Goal: Information Seeking & Learning: Understand process/instructions

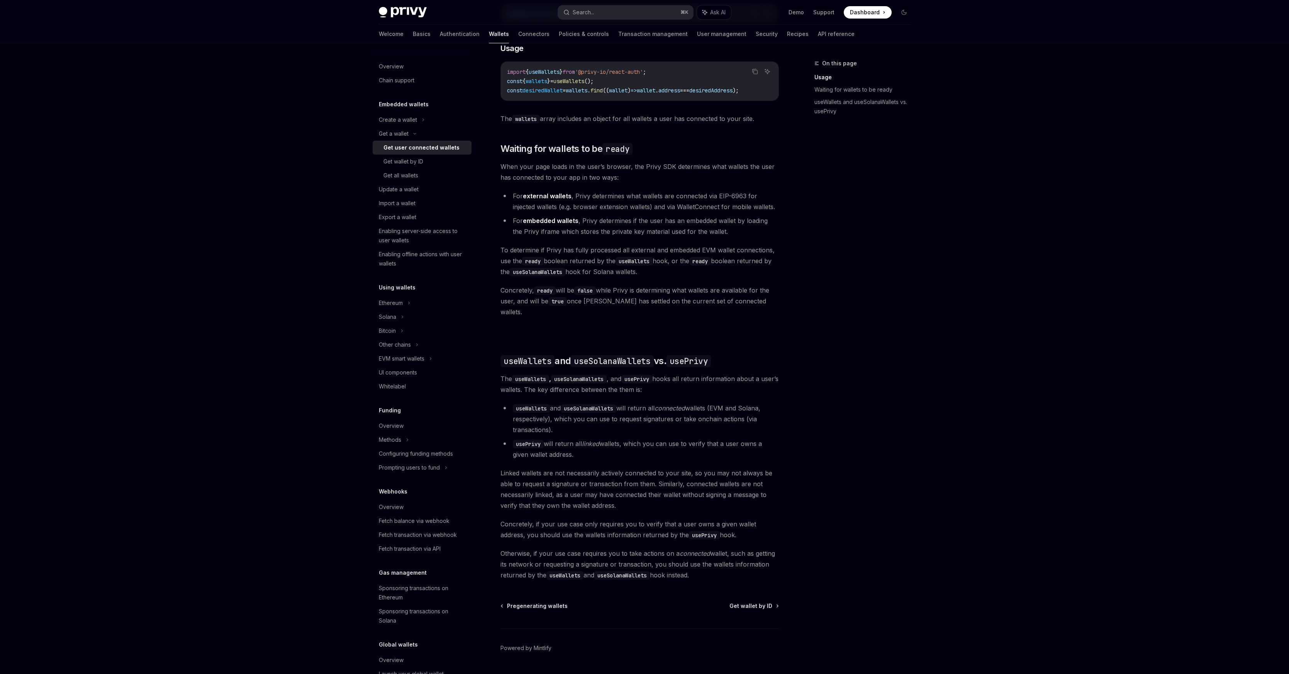
scroll to position [370, 0]
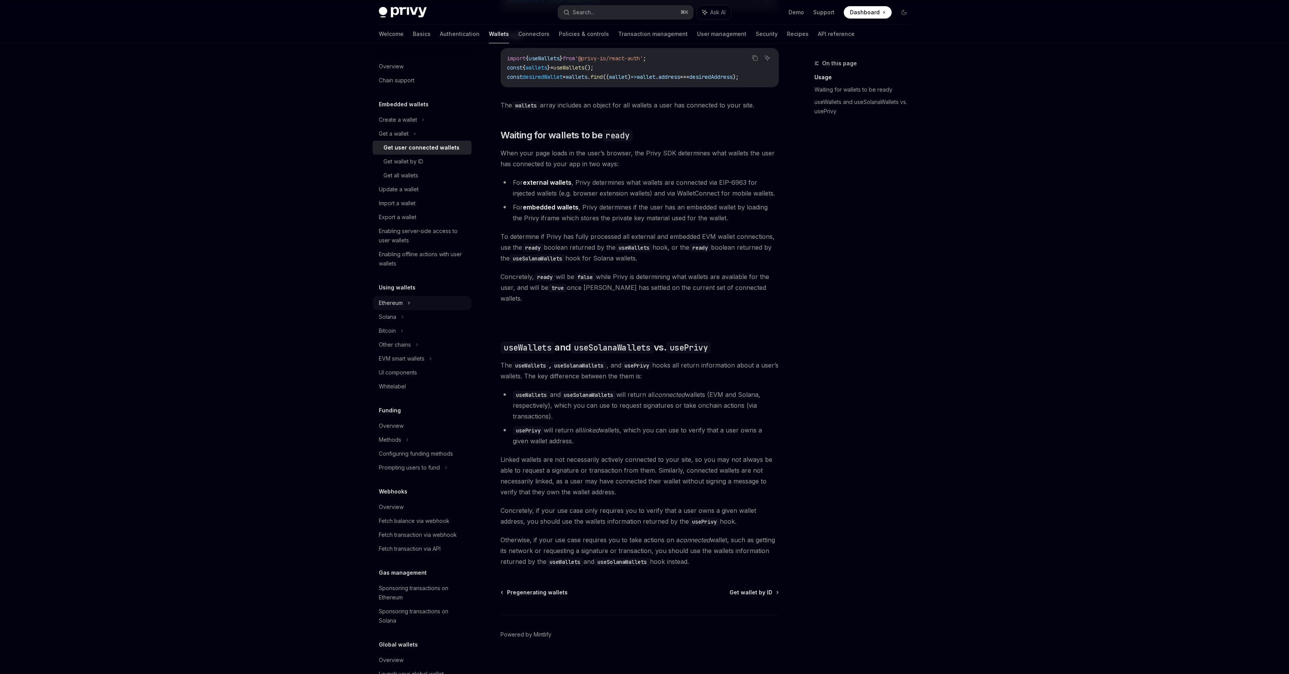
click at [411, 127] on div "Ethereum" at bounding box center [422, 120] width 99 height 14
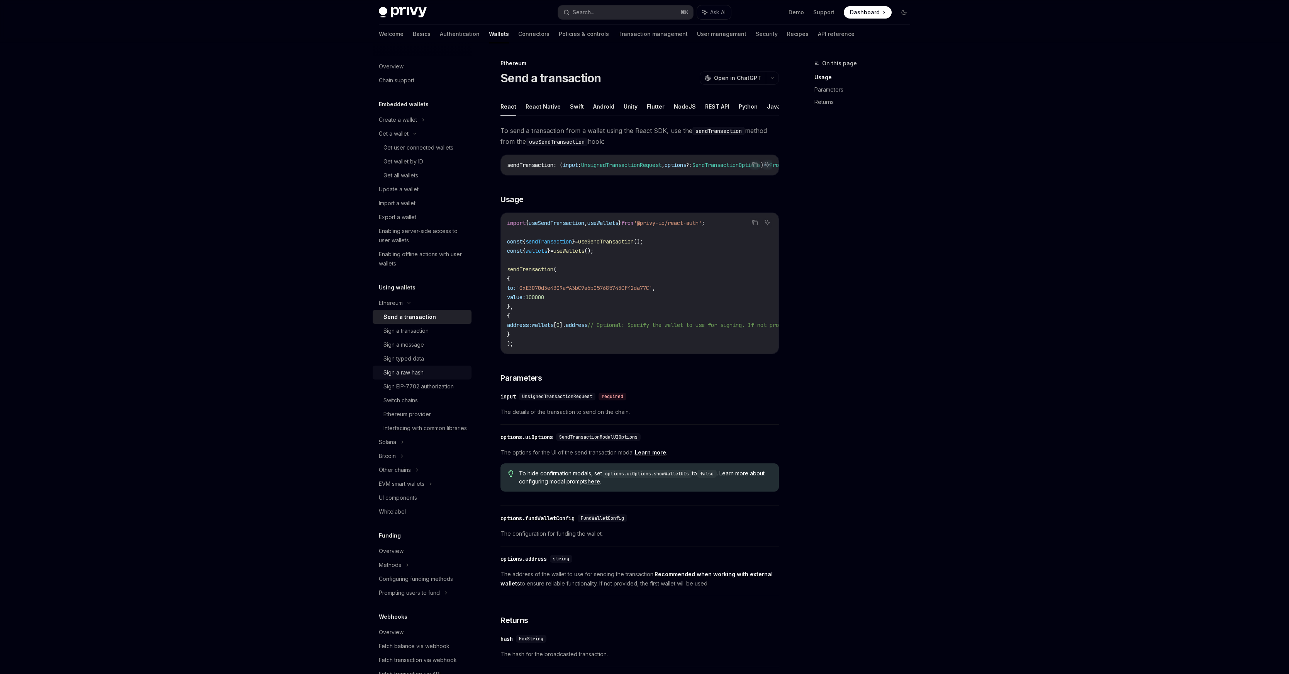
click at [404, 371] on div "Sign a raw hash" at bounding box center [404, 372] width 40 height 9
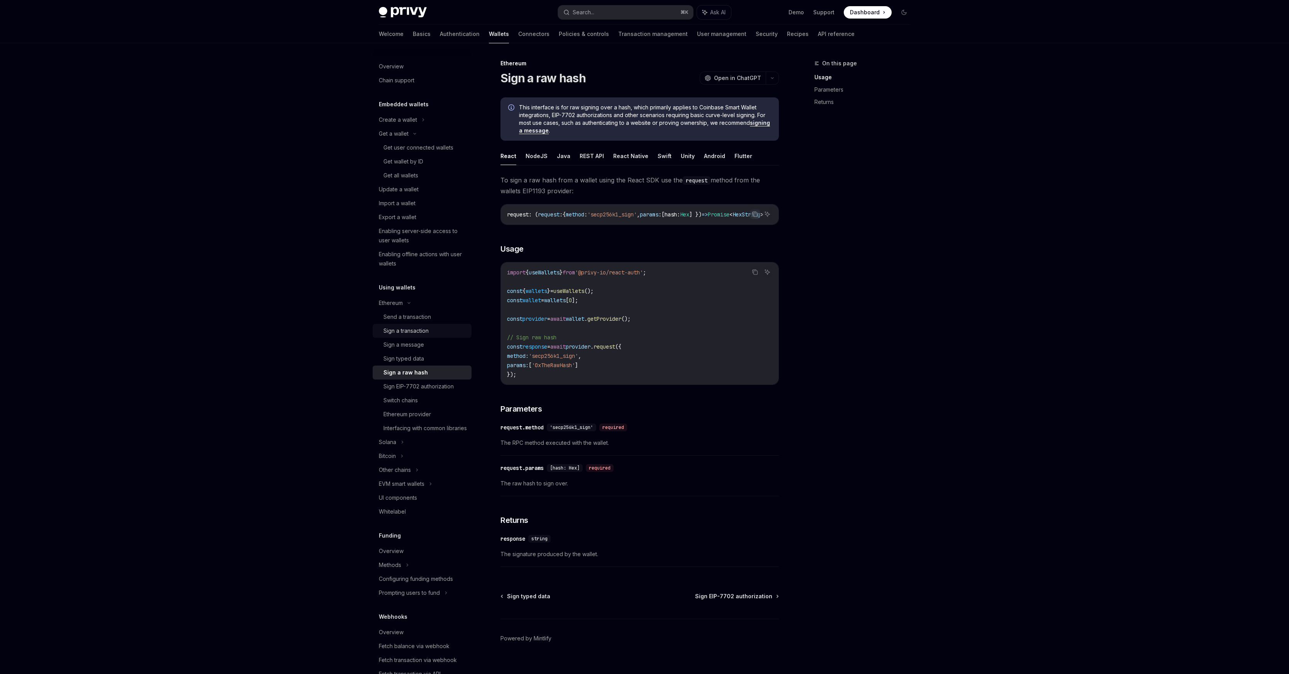
click at [432, 333] on div "Sign a transaction" at bounding box center [425, 330] width 83 height 9
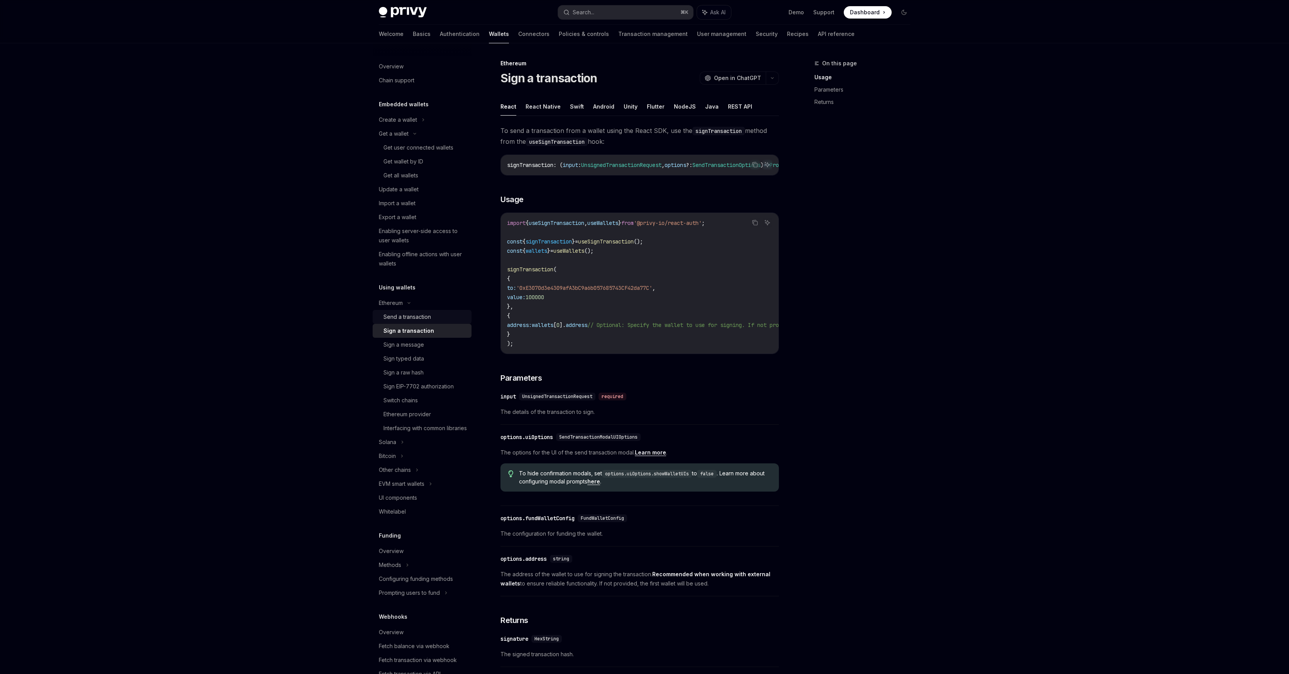
click at [419, 317] on div "Send a transaction" at bounding box center [408, 316] width 48 height 9
click at [422, 324] on link "Sign a transaction" at bounding box center [422, 331] width 99 height 14
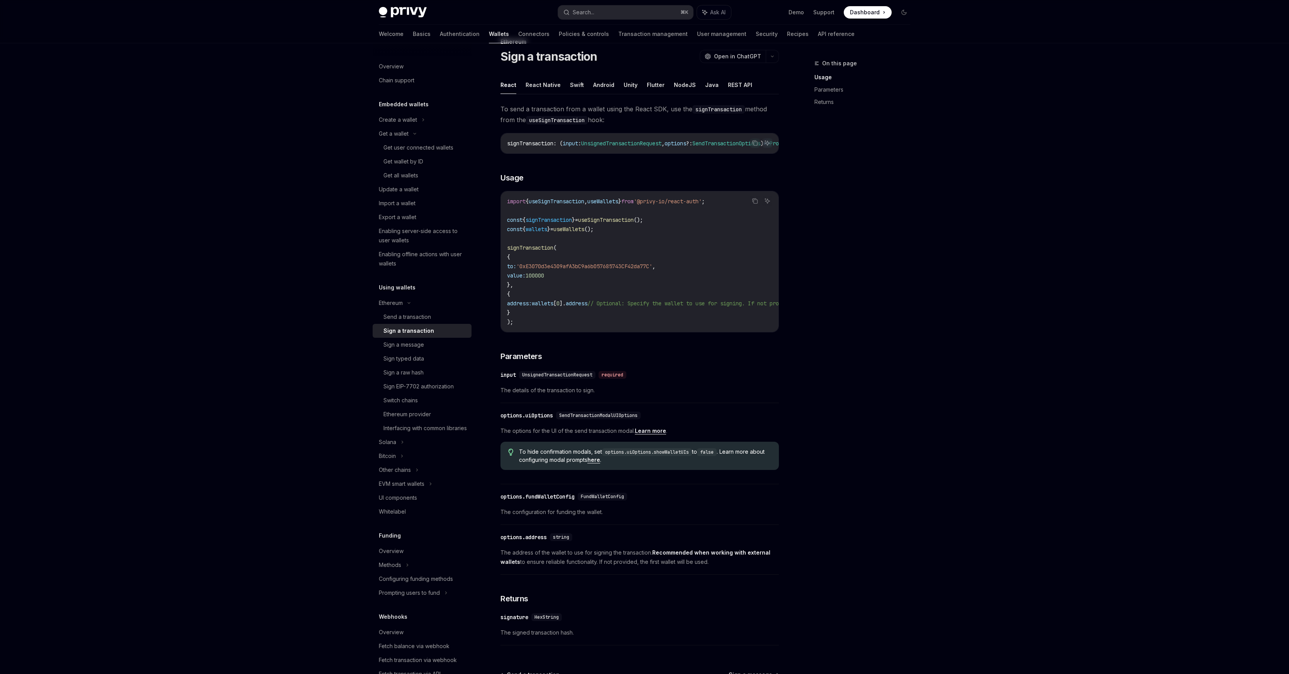
scroll to position [17, 0]
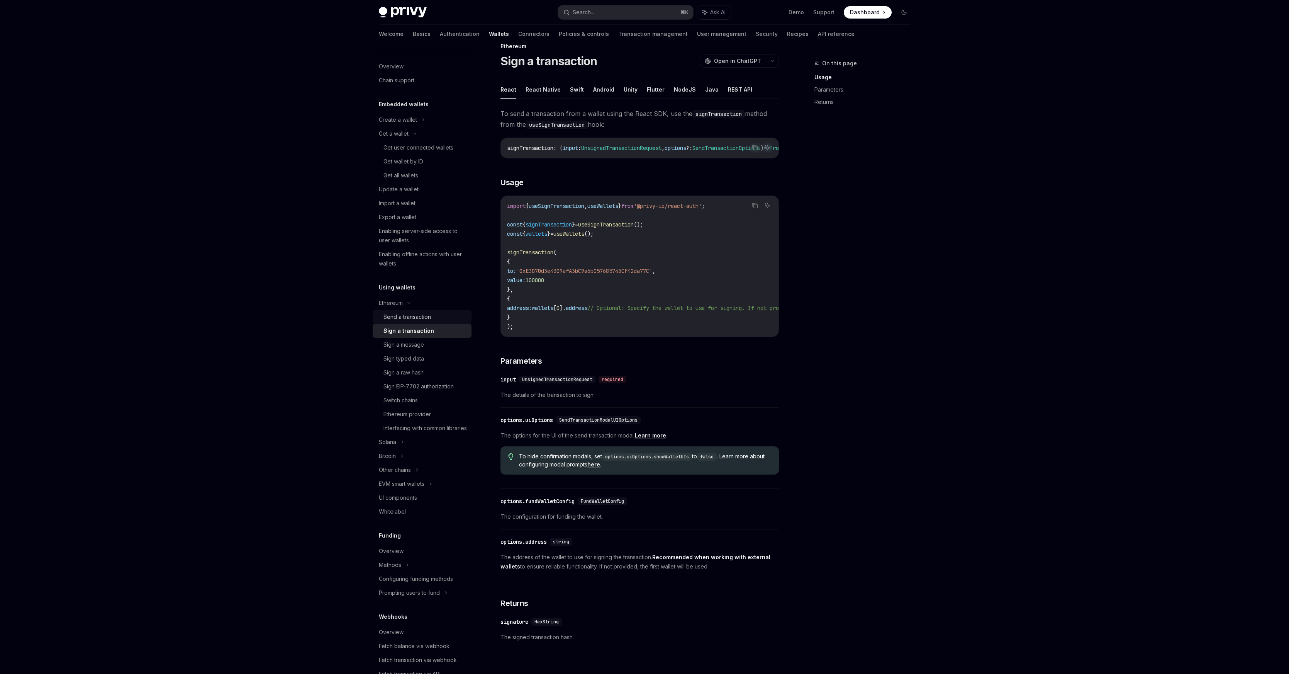
click at [394, 317] on div "Send a transaction" at bounding box center [408, 316] width 48 height 9
click at [395, 329] on div "Sign a transaction" at bounding box center [406, 330] width 45 height 9
click at [426, 342] on div "Sign a message" at bounding box center [425, 344] width 83 height 9
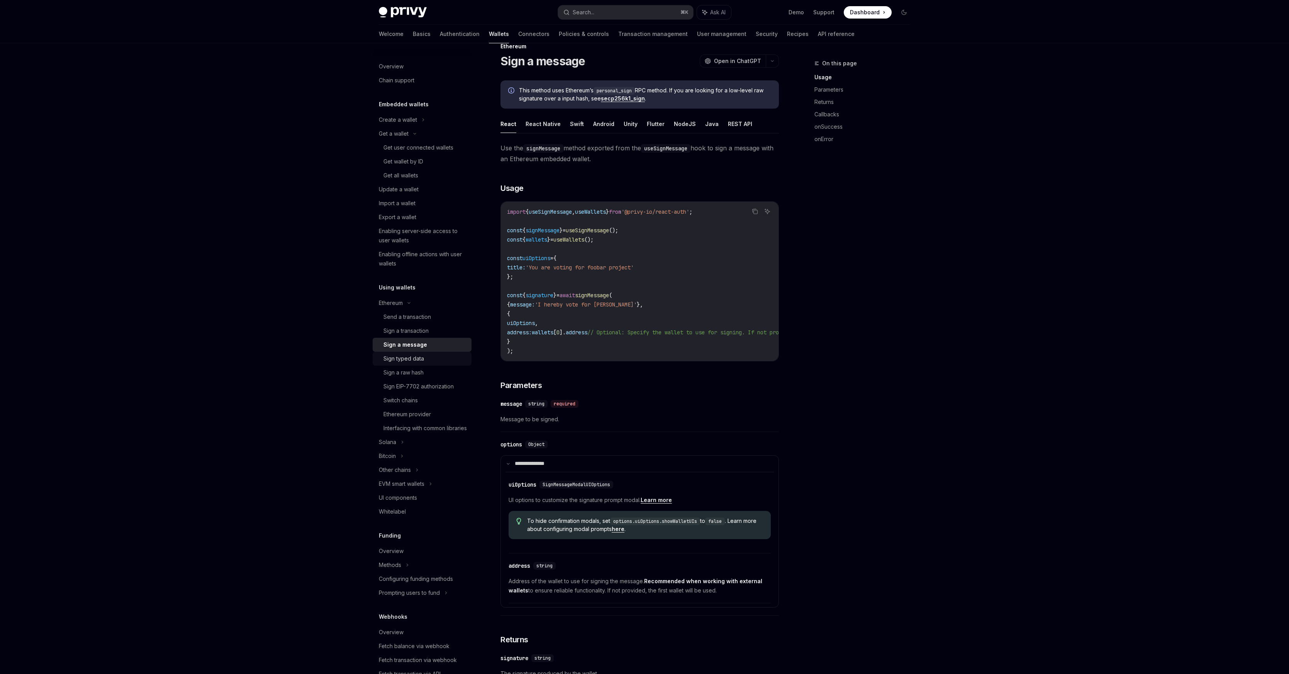
click at [427, 358] on div "Sign typed data" at bounding box center [425, 358] width 83 height 9
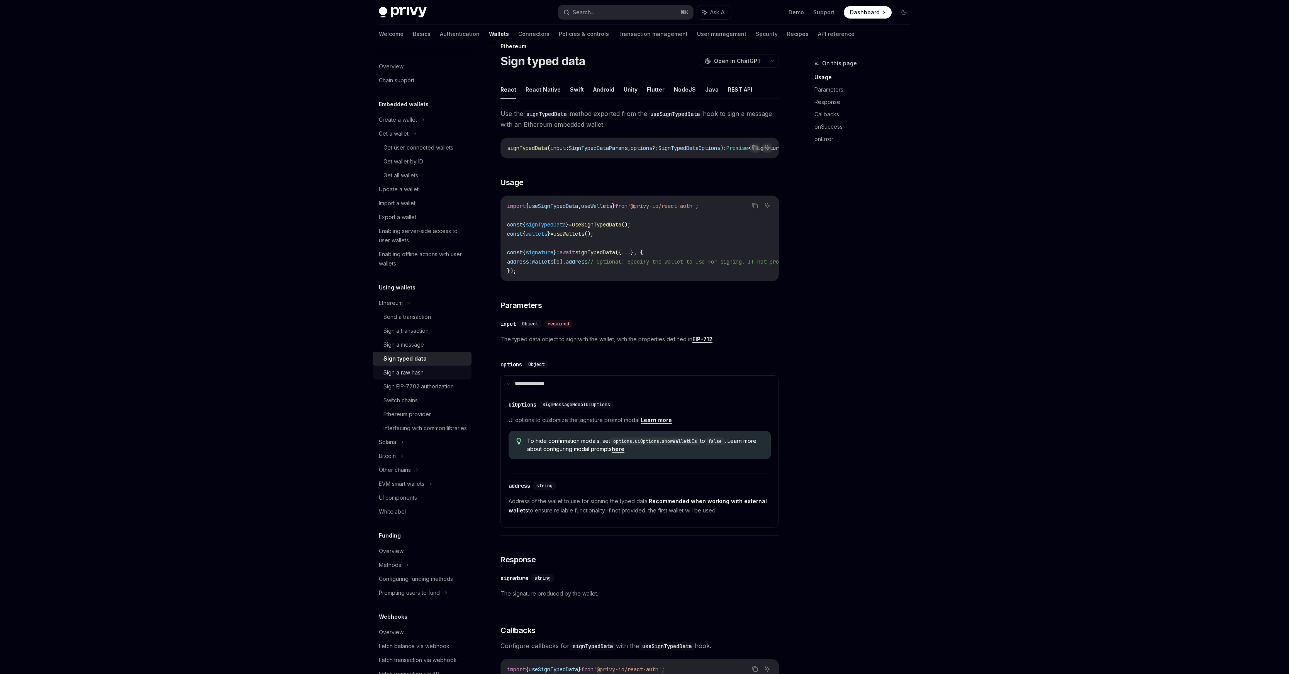
click at [424, 369] on div "Sign a raw hash" at bounding box center [404, 372] width 40 height 9
type textarea "*"
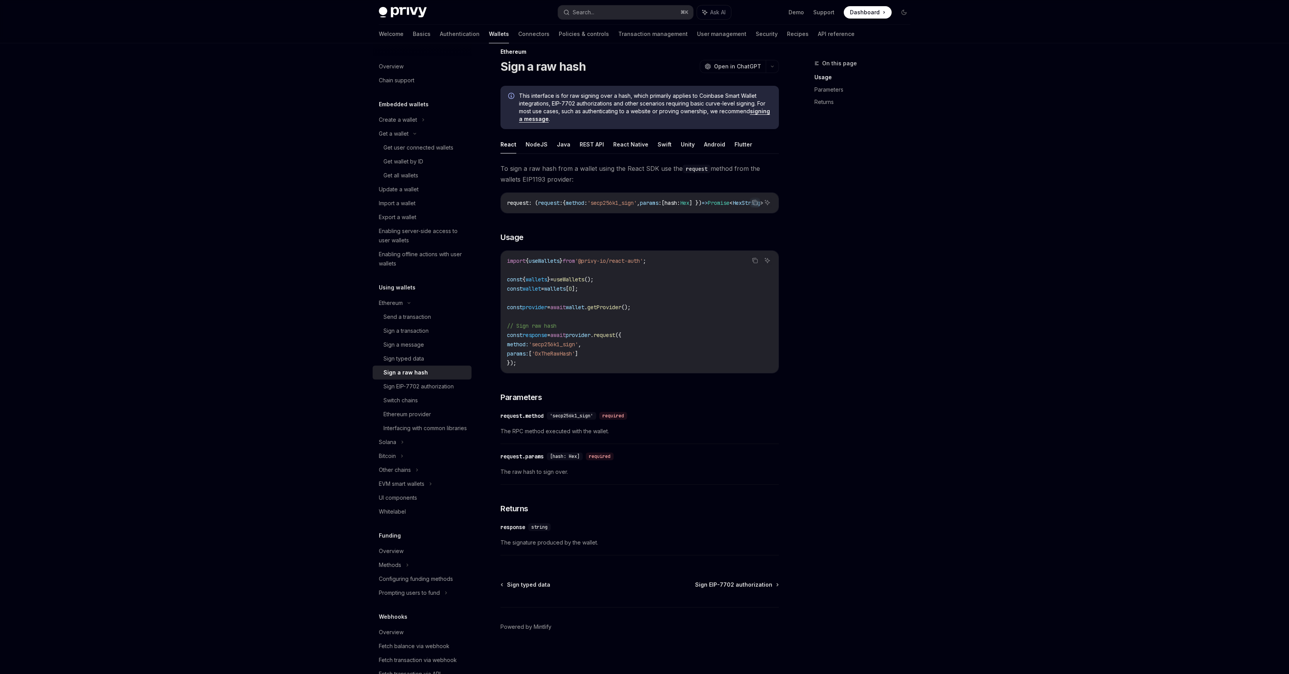
click at [626, 328] on code "import { useWallets } from '@privy-io/react-auth' ; const { wallets } = useWall…" at bounding box center [639, 311] width 265 height 111
drag, startPoint x: 657, startPoint y: 307, endPoint x: 508, endPoint y: 307, distance: 149.5
click at [508, 307] on code "import { useWallets } from '@privy-io/react-auth' ; const { wallets } = useWall…" at bounding box center [639, 311] width 265 height 111
copy span "const provider = await wallet . getProvider ();"
drag, startPoint x: 655, startPoint y: 260, endPoint x: 591, endPoint y: 260, distance: 63.7
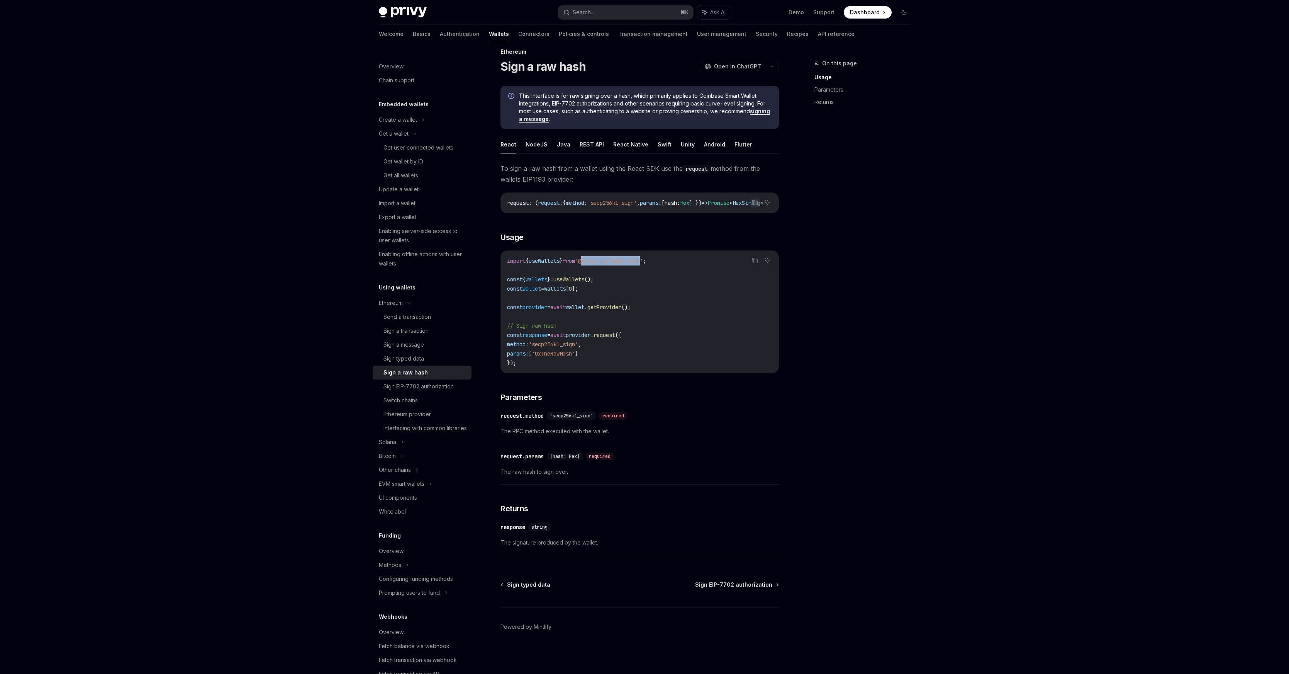
click at [591, 260] on span "'@privy-io/react-auth'" at bounding box center [609, 260] width 68 height 7
copy span "@privy-io/react-aut"
